Goal: Communication & Community: Answer question/provide support

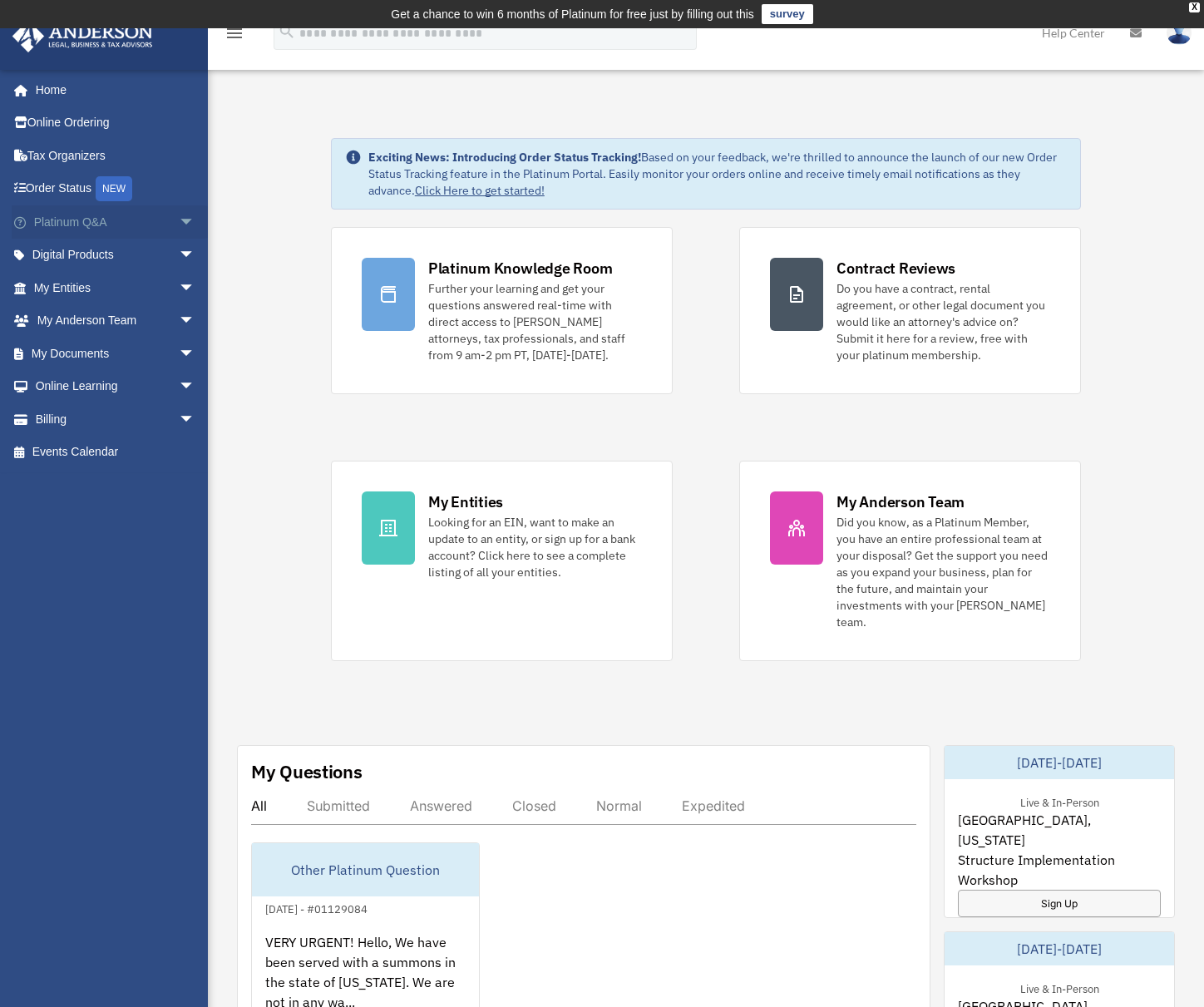
click at [76, 226] on link "Platinum Q&A arrow_drop_down" at bounding box center [116, 222] width 209 height 33
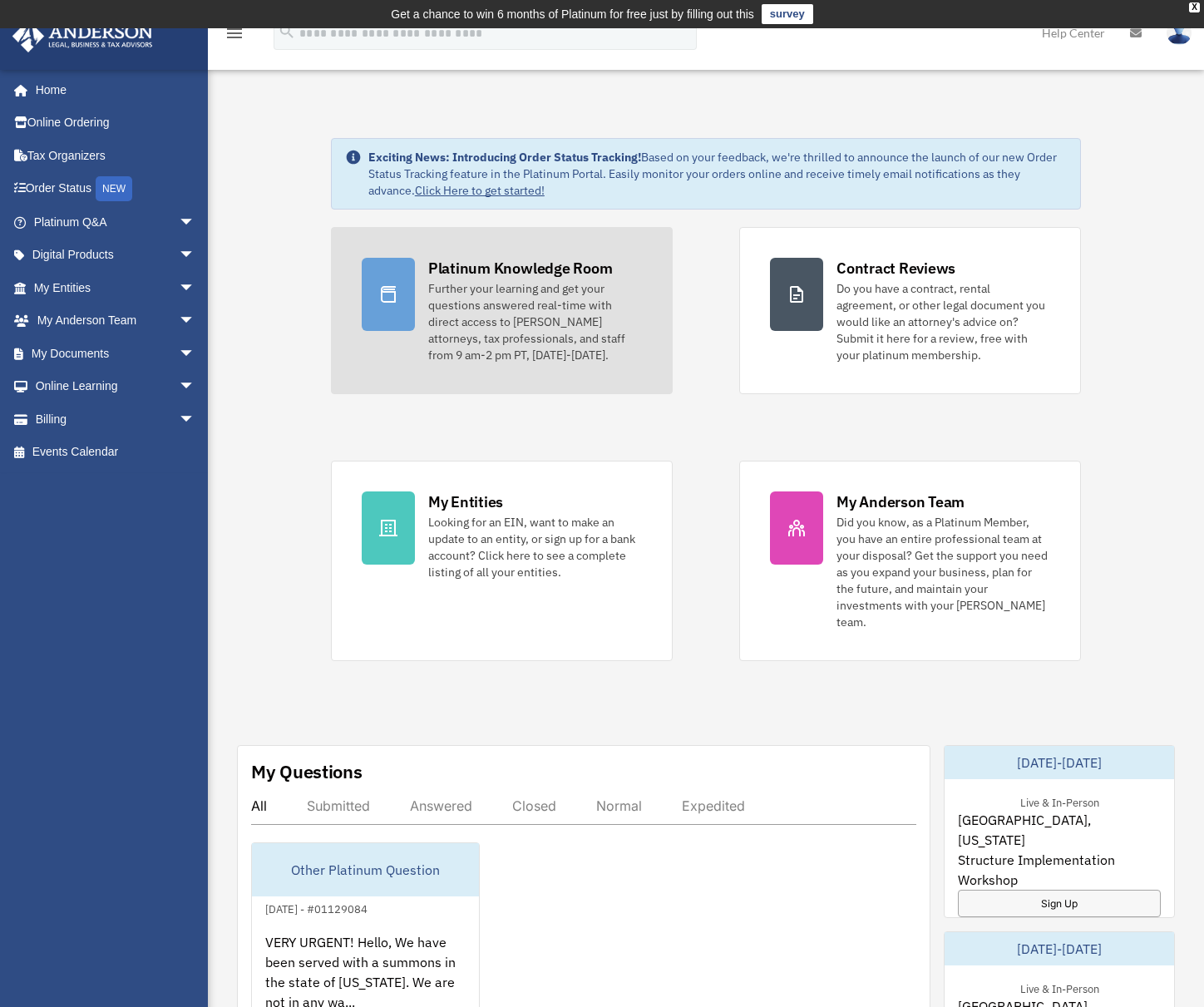
click at [521, 315] on div "Further your learning and get your questions answered real-time with direct acc…" at bounding box center [536, 322] width 214 height 84
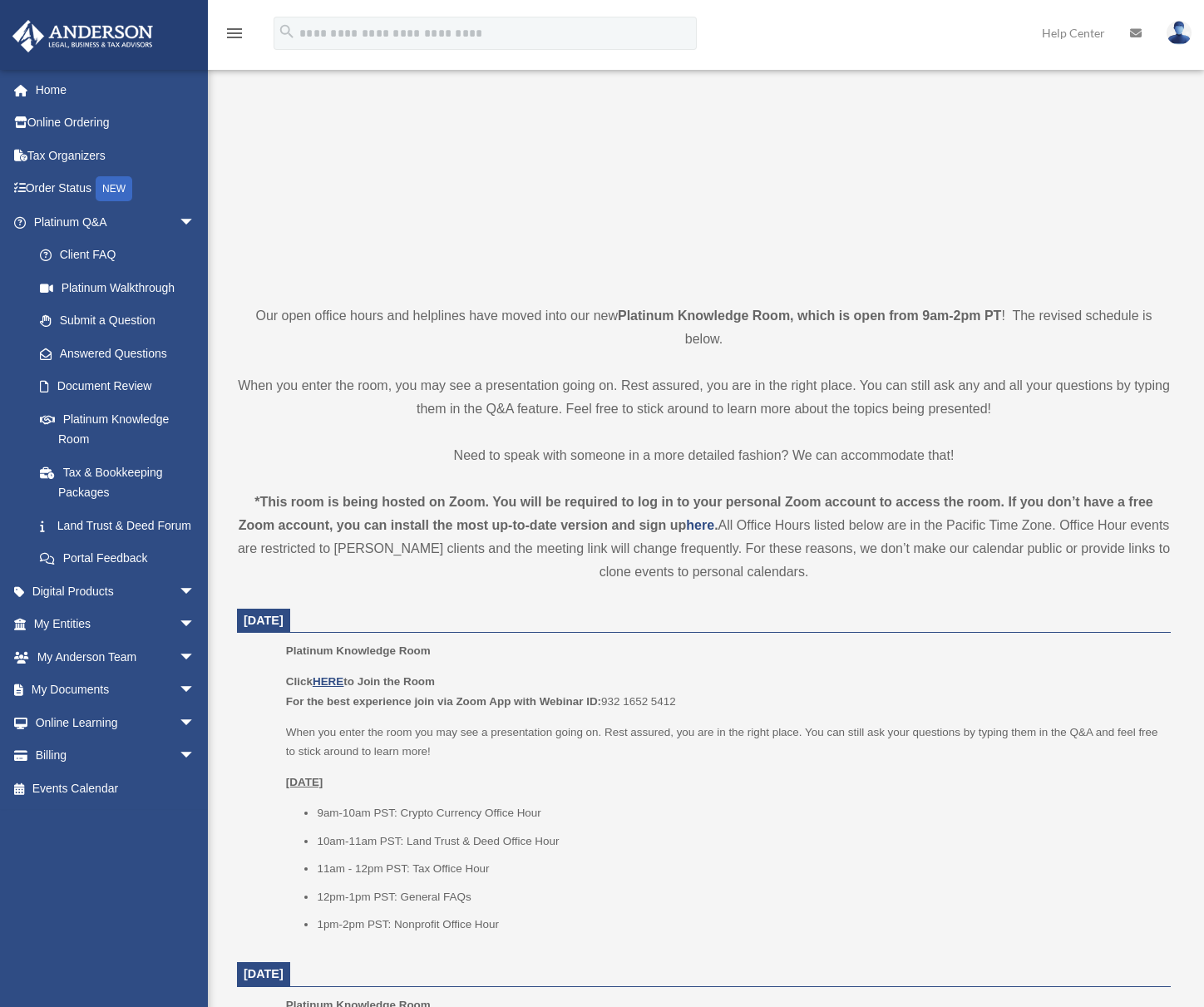
scroll to position [250, 0]
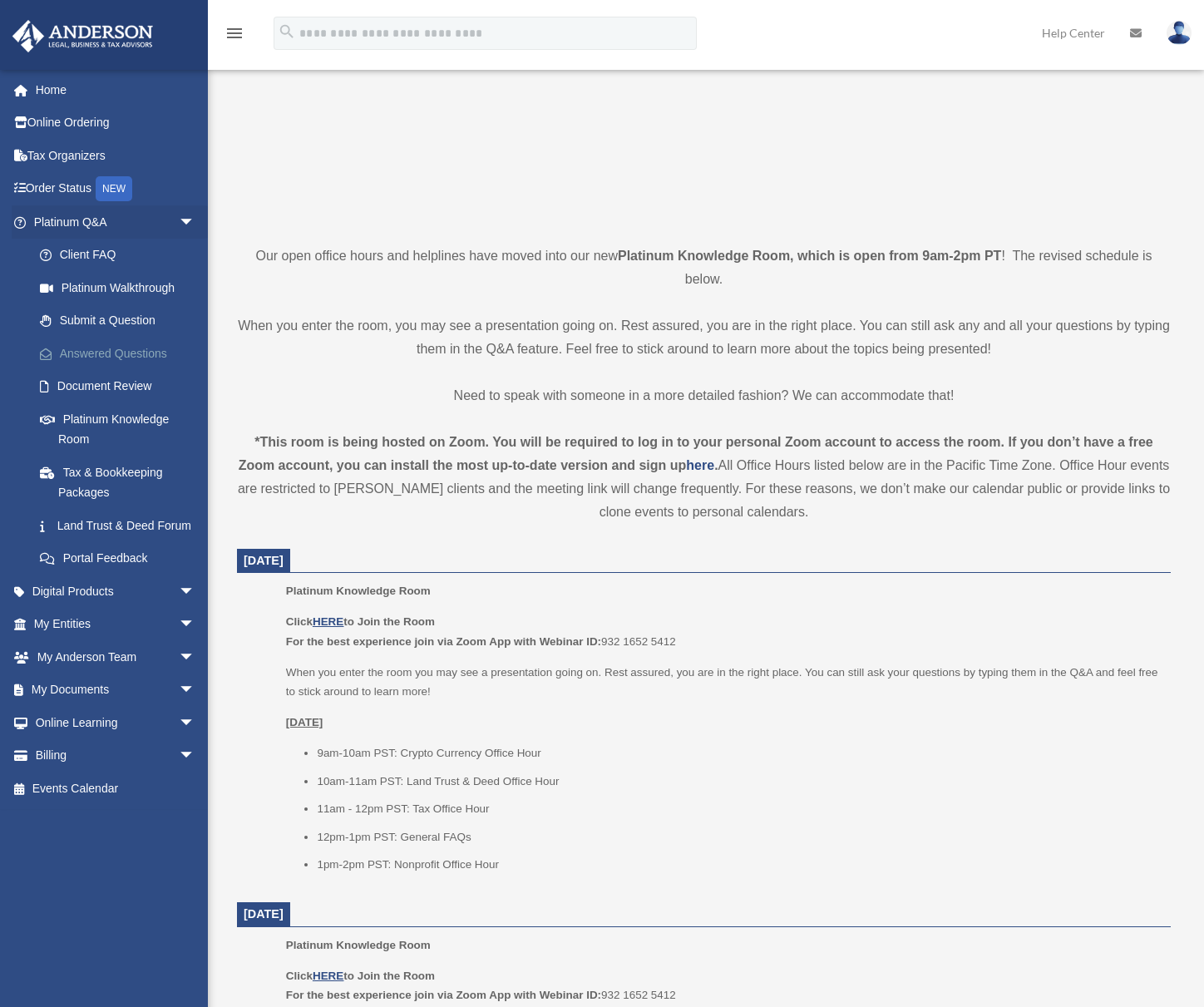
click at [117, 356] on link "Answered Questions" at bounding box center [122, 353] width 197 height 33
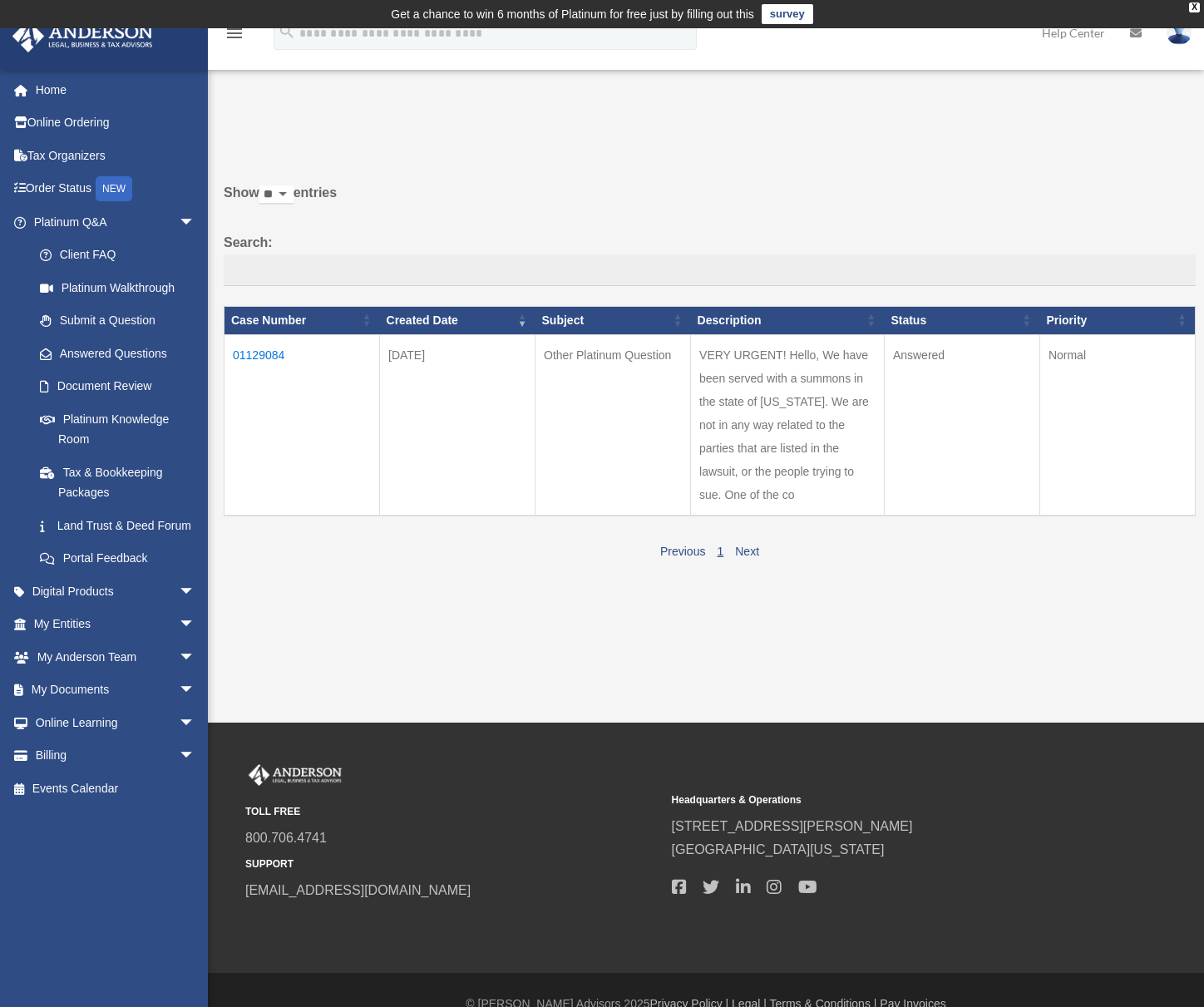
click at [265, 348] on td "01129084" at bounding box center [302, 425] width 155 height 181
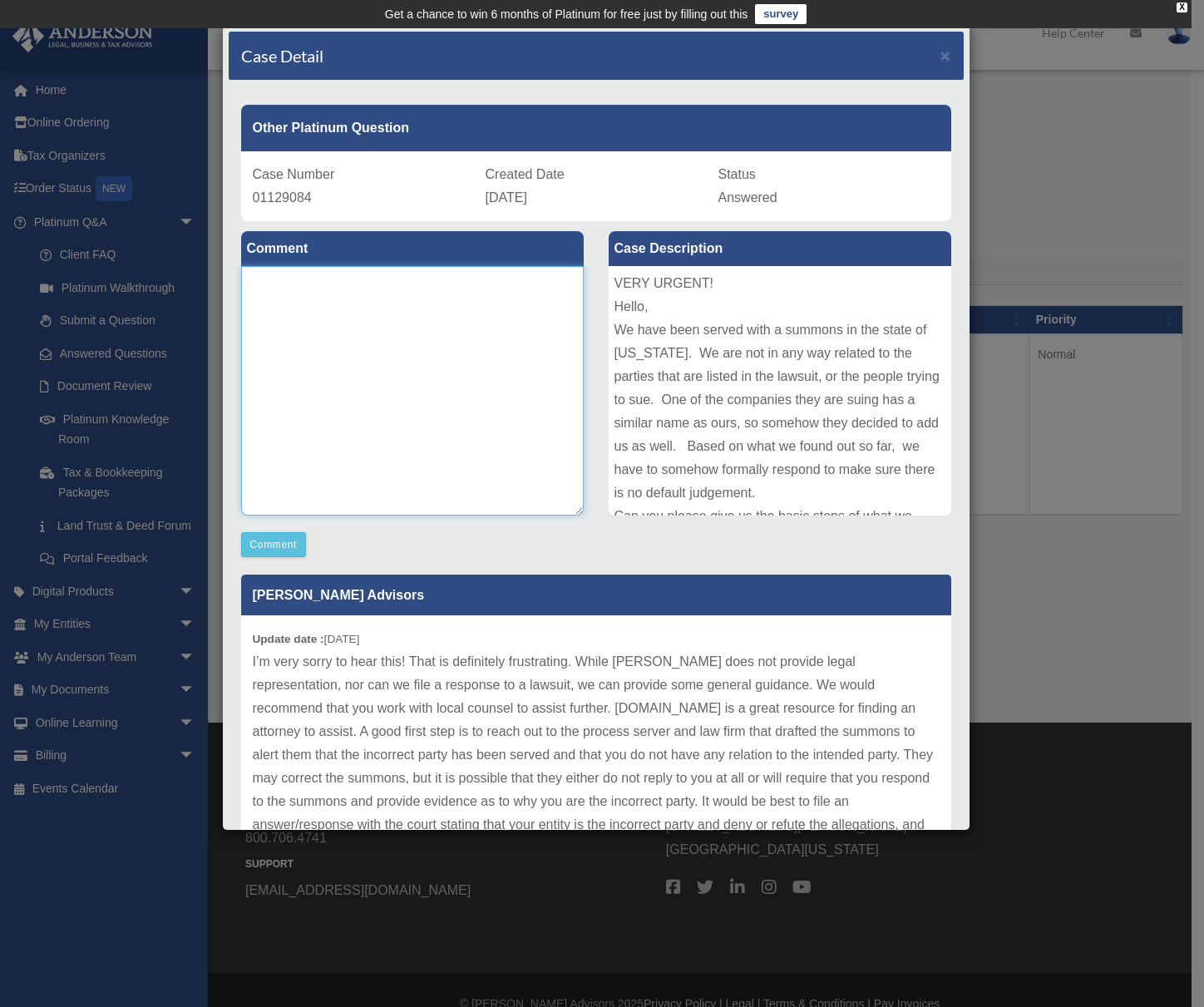
click at [391, 423] on textarea at bounding box center [413, 390] width 343 height 250
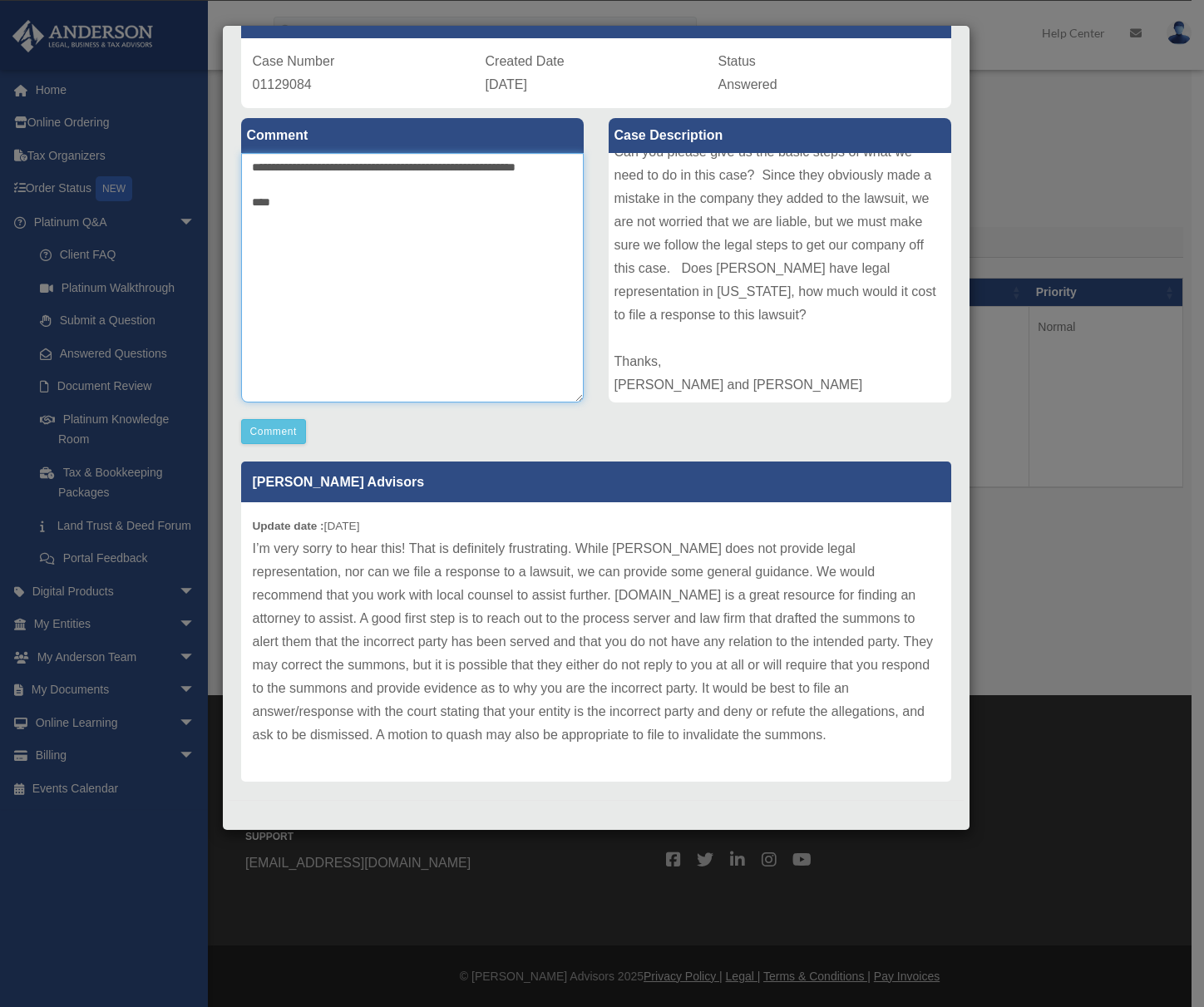
scroll to position [114, 0]
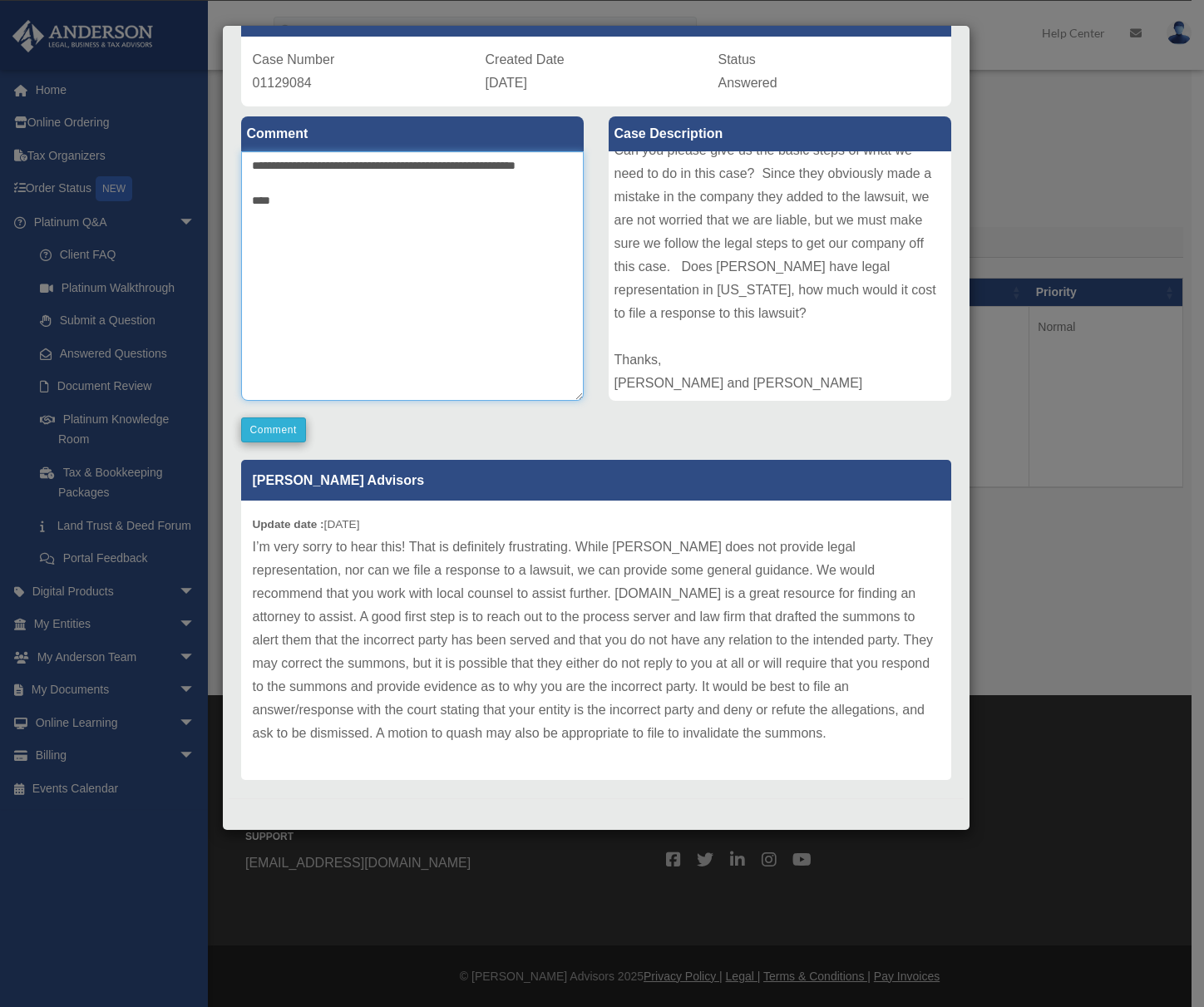
type textarea "**********"
click at [286, 421] on button "Comment" at bounding box center [274, 430] width 66 height 25
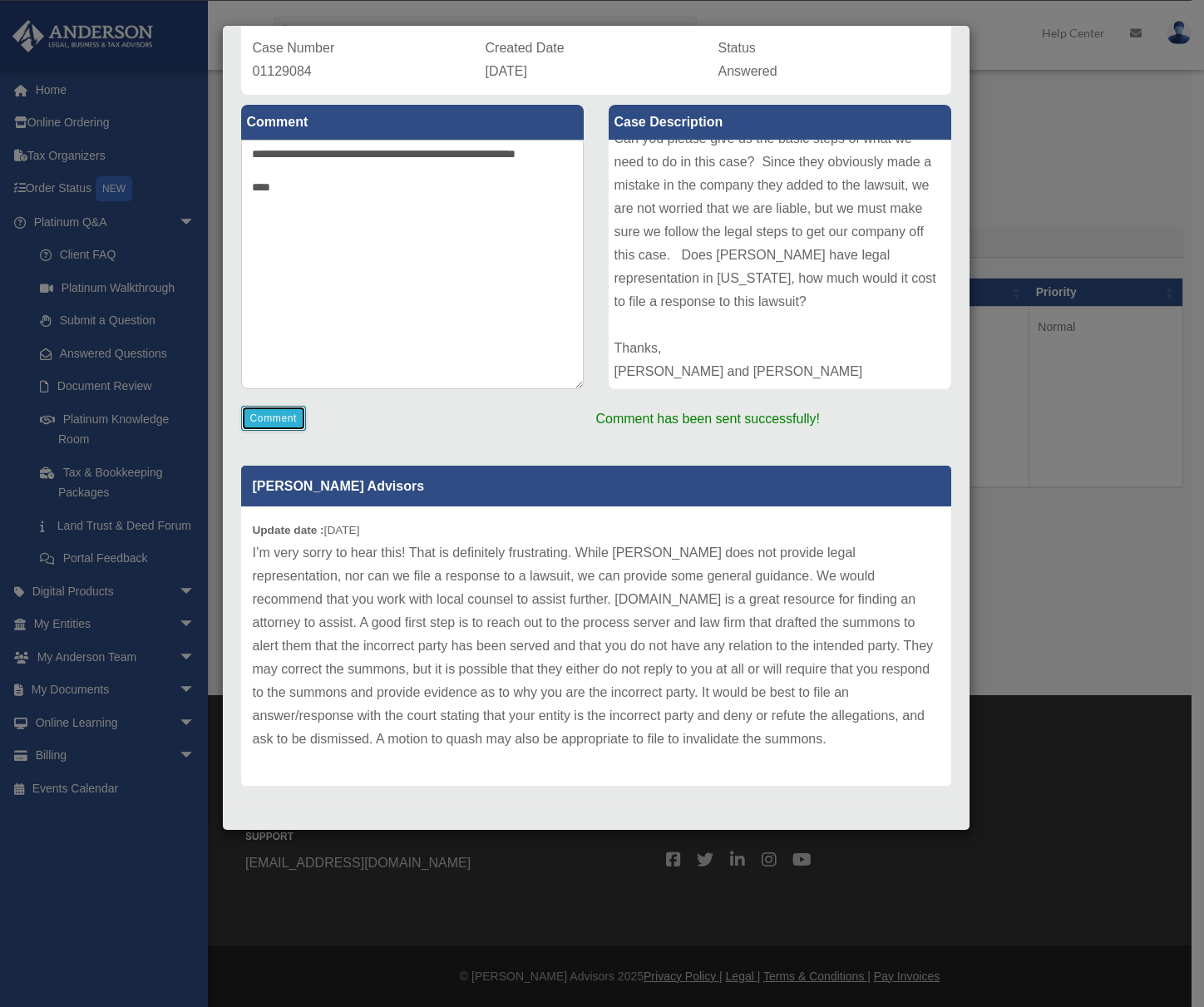
scroll to position [132, 0]
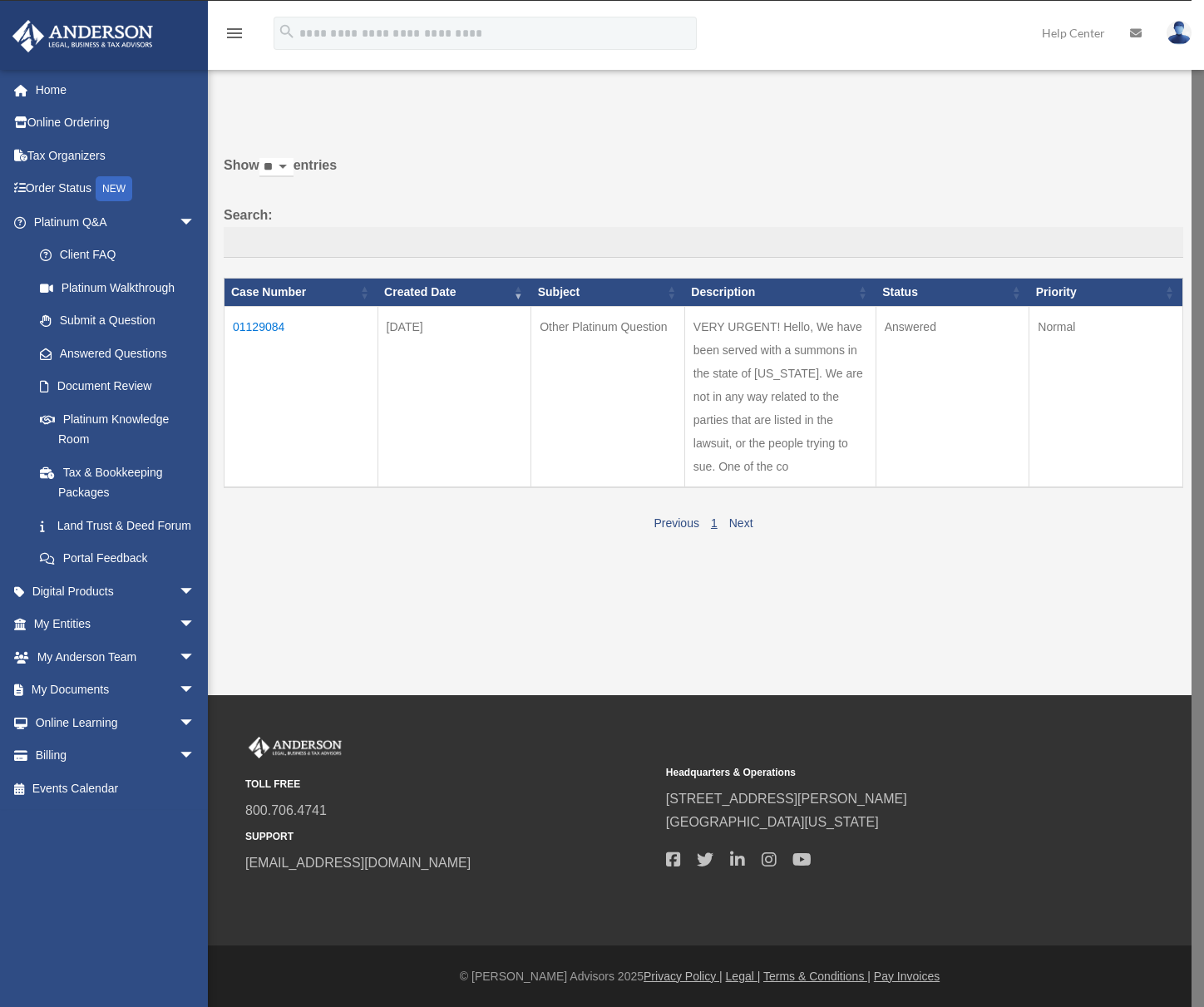
click at [272, 321] on td "01129084" at bounding box center [302, 397] width 154 height 181
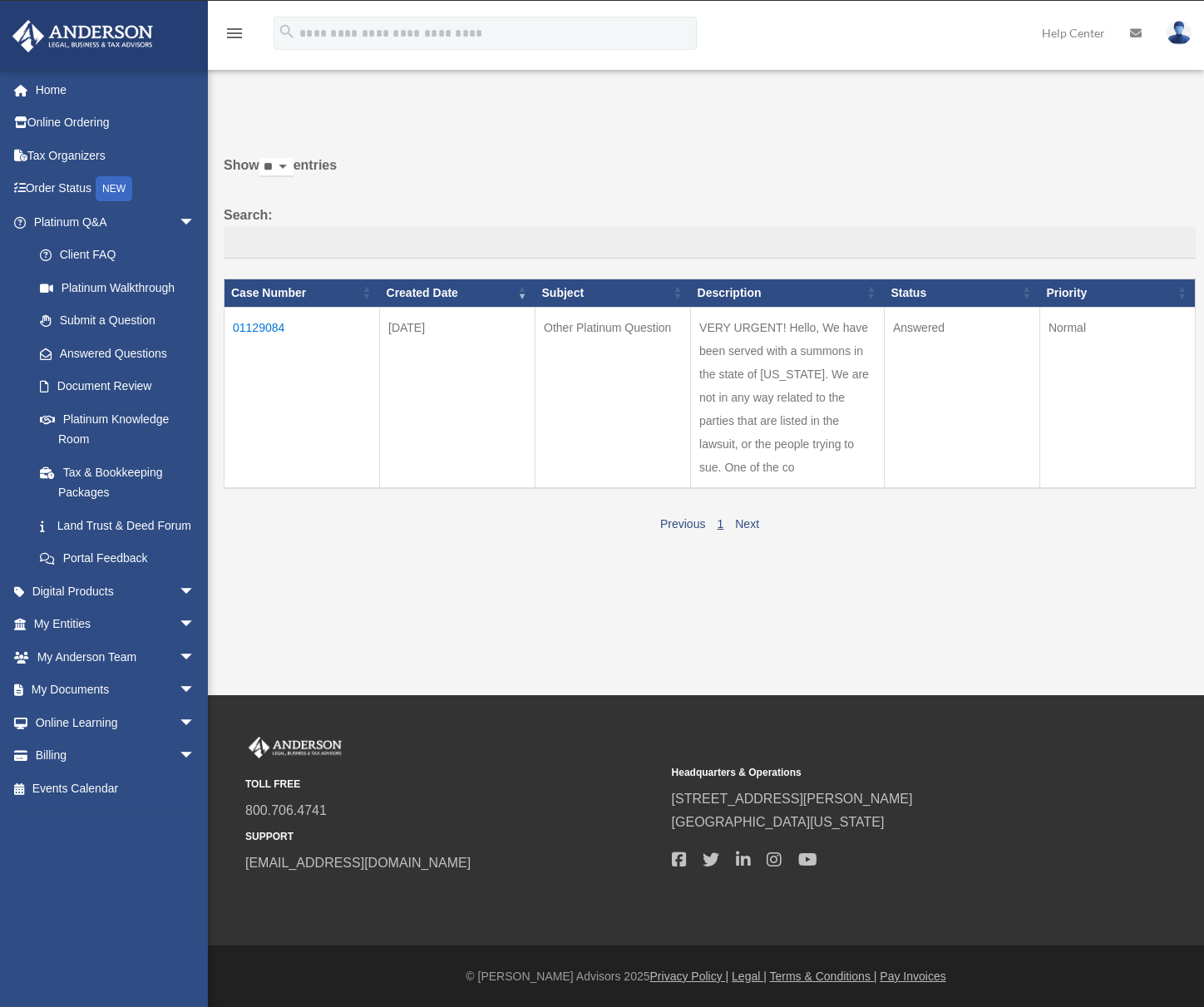
click at [262, 327] on td "01129084" at bounding box center [302, 397] width 155 height 181
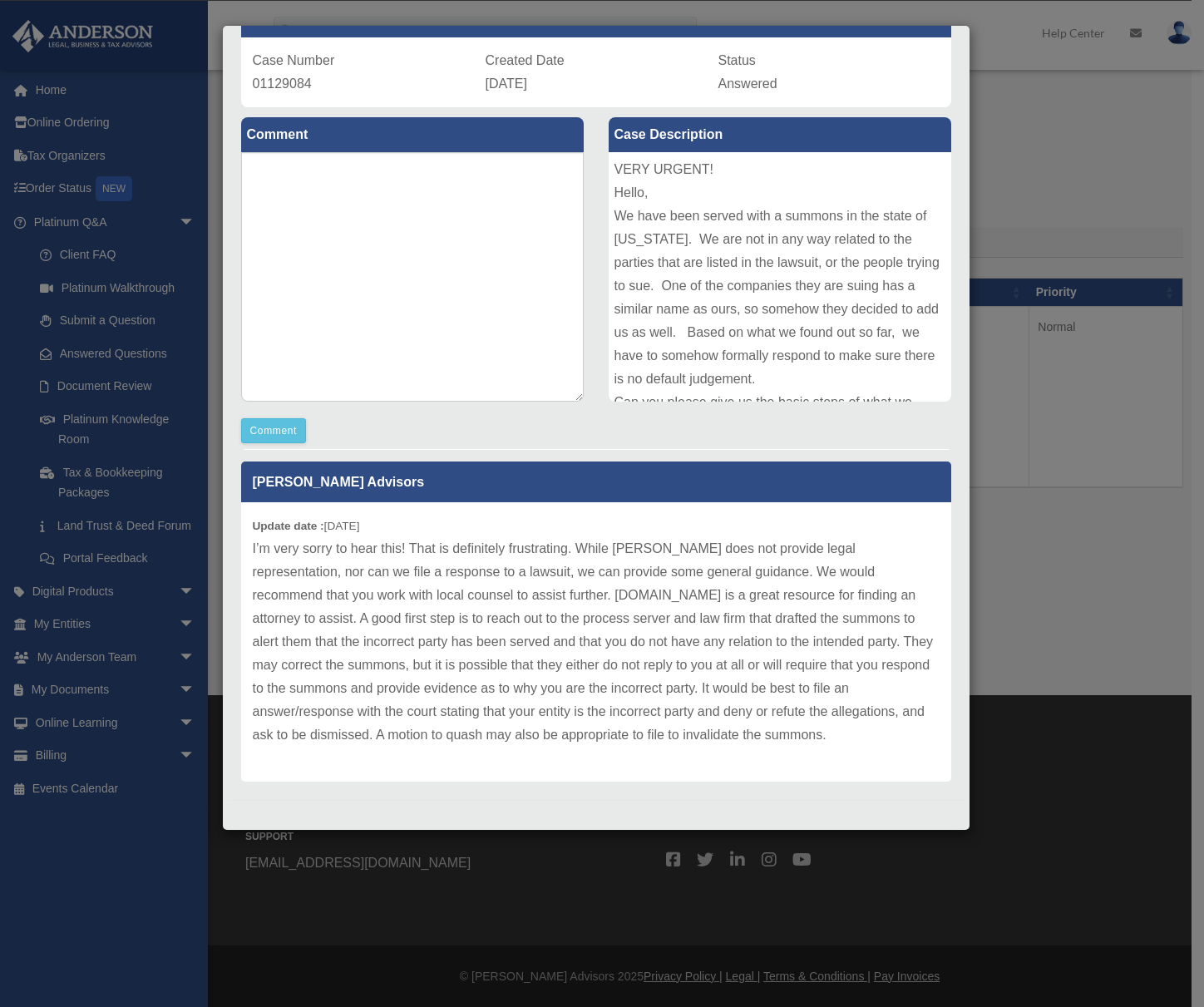
scroll to position [115, 0]
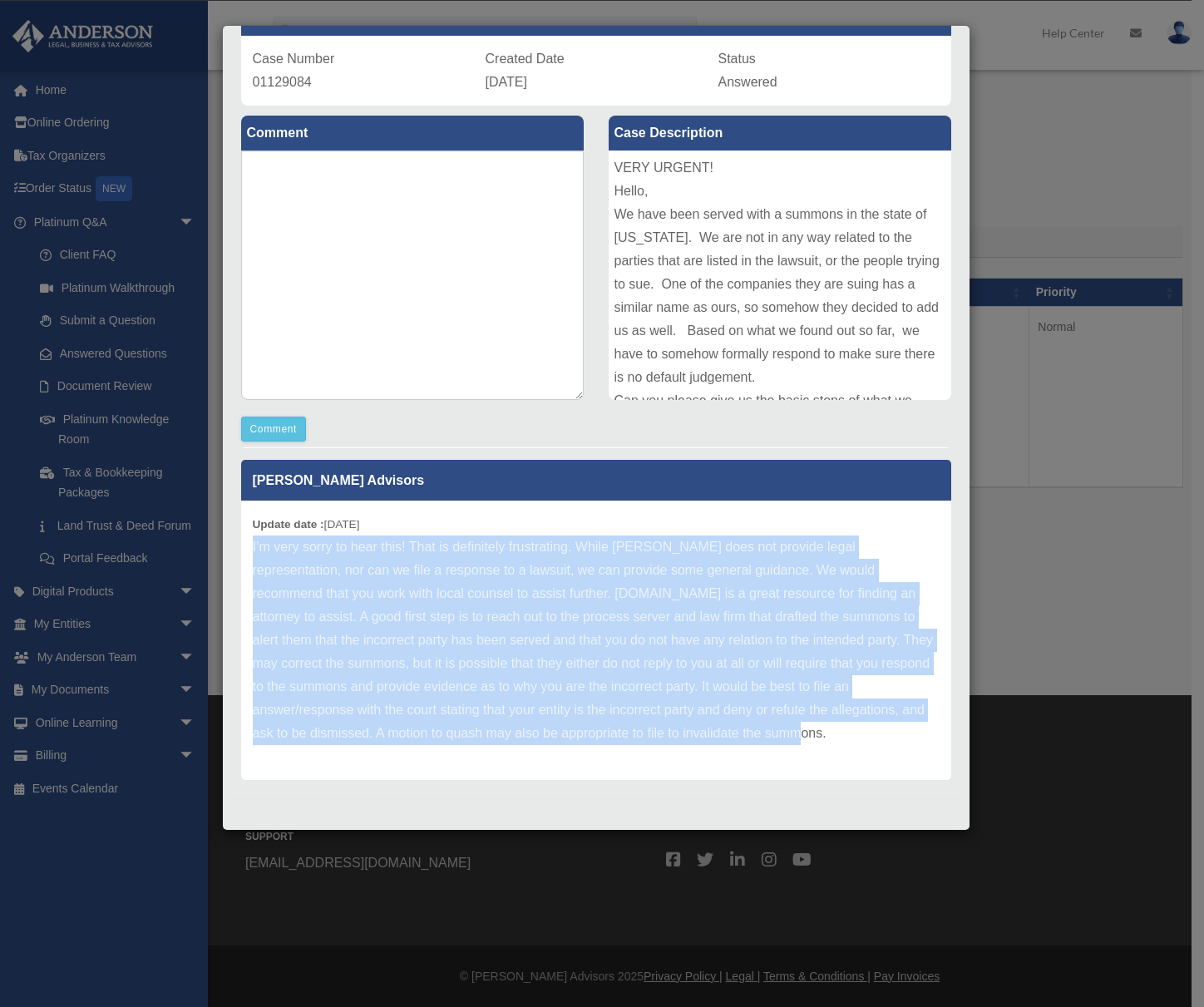
drag, startPoint x: 254, startPoint y: 546, endPoint x: 868, endPoint y: 736, distance: 642.7
click at [868, 736] on p "I’m very sorry to hear this! That is definitely frustrating. While Anderson doe…" at bounding box center [597, 640] width 687 height 210
copy p "I’m very sorry to hear this! That is definitely frustrating. While Anderson doe…"
click at [673, 652] on p "I’m very sorry to hear this! That is definitely frustrating. While Anderson doe…" at bounding box center [597, 640] width 687 height 210
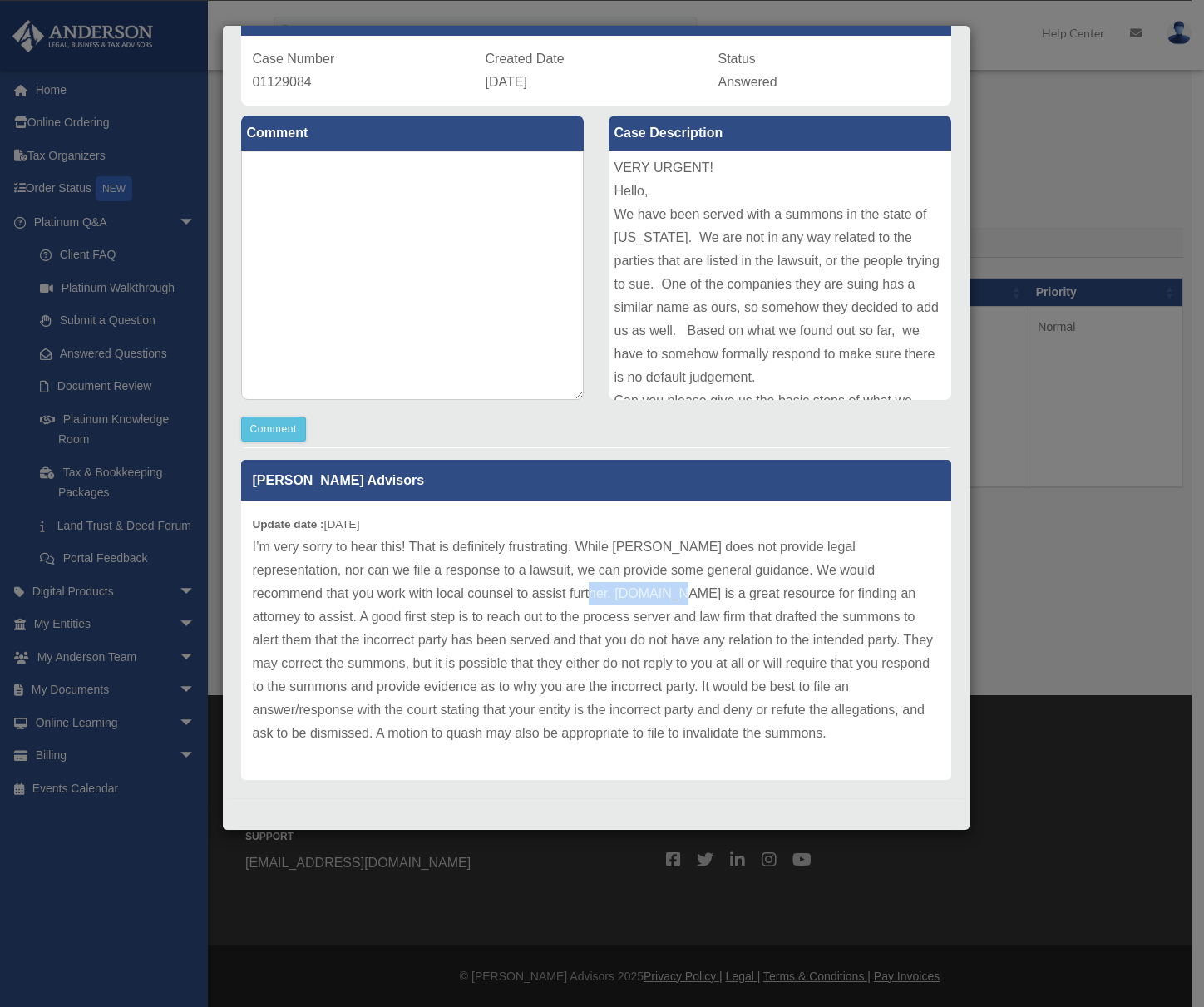
drag, startPoint x: 492, startPoint y: 593, endPoint x: 580, endPoint y: 593, distance: 88.0
click at [580, 593] on p "I’m very sorry to hear this! That is definitely frustrating. While Anderson doe…" at bounding box center [597, 640] width 687 height 210
copy p "Martindale.com"
